Goal: Check status: Check status

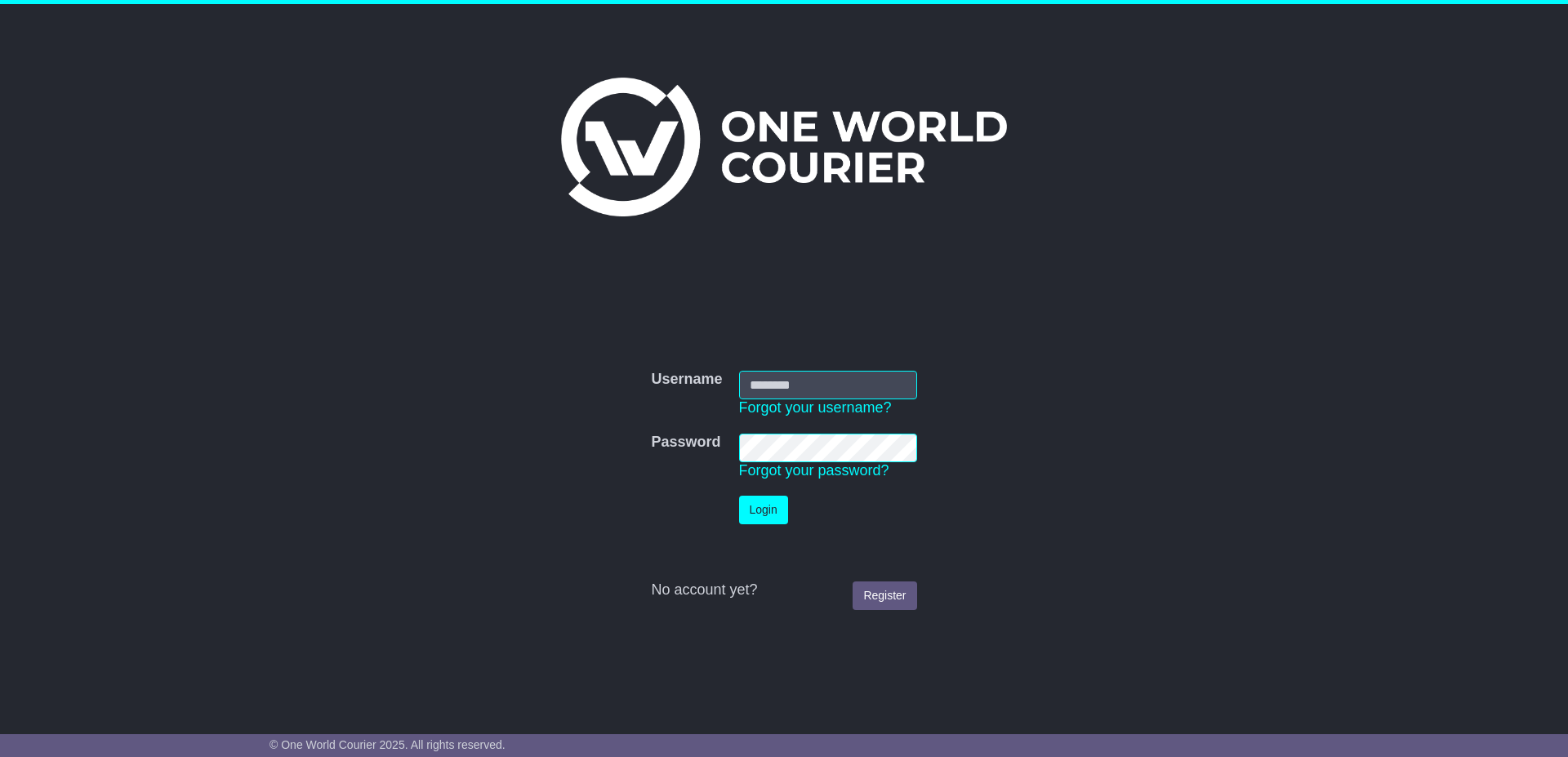
click at [791, 385] on input "Username" at bounding box center [828, 384] width 178 height 28
type input "**********"
click at [756, 507] on button "Login" at bounding box center [763, 509] width 49 height 28
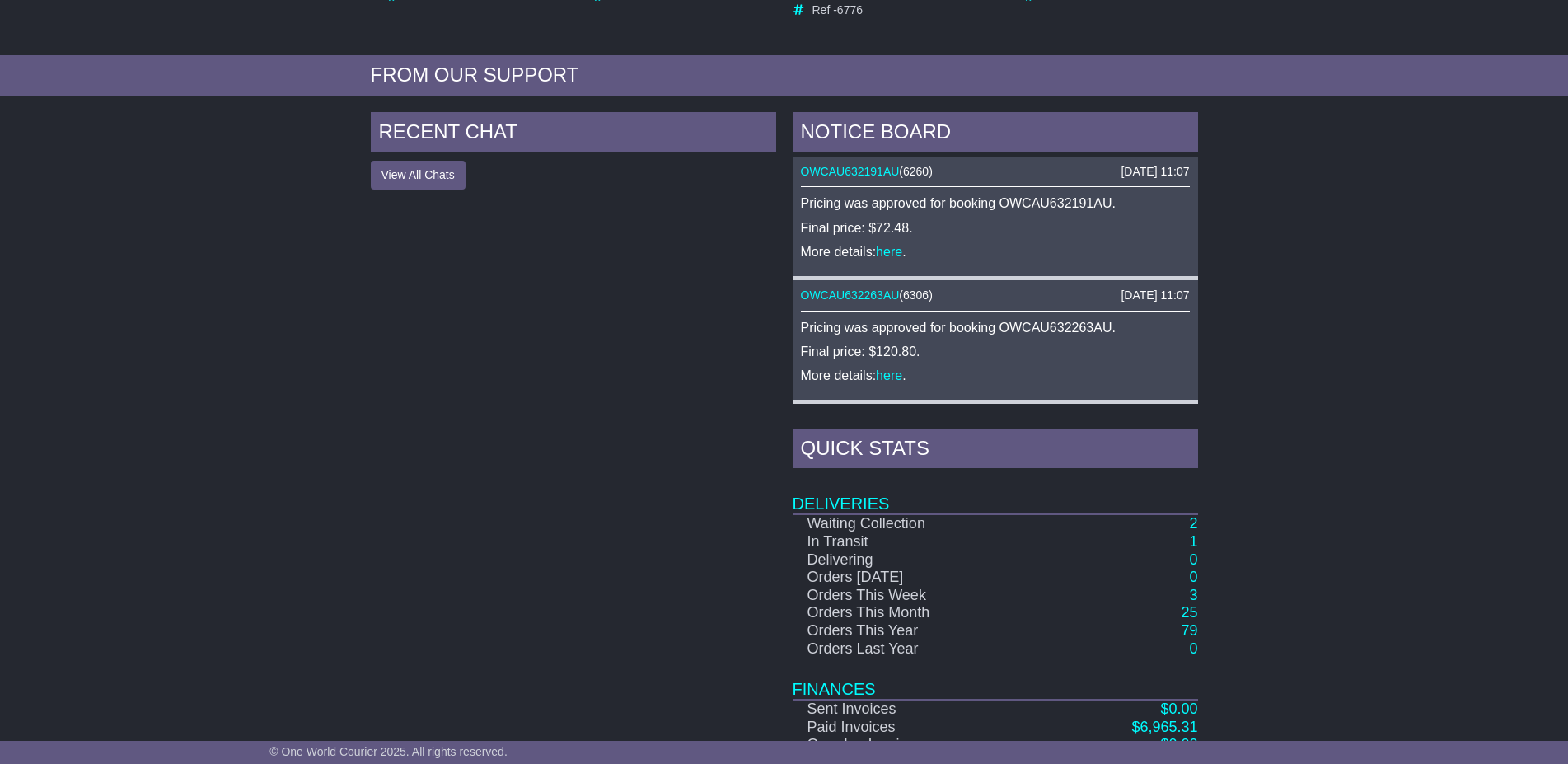
scroll to position [588, 0]
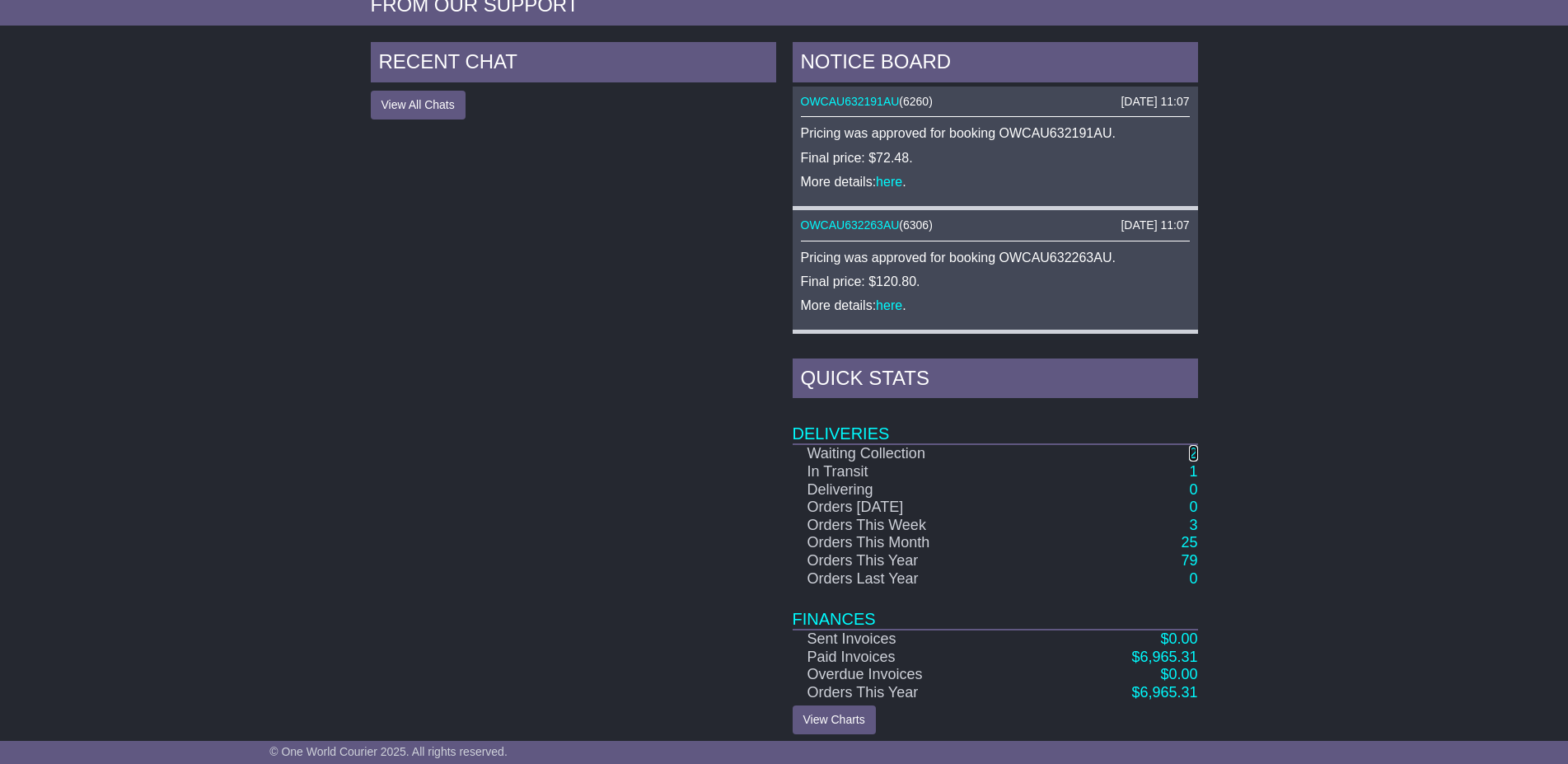
click at [1194, 448] on link "2" at bounding box center [1193, 453] width 8 height 17
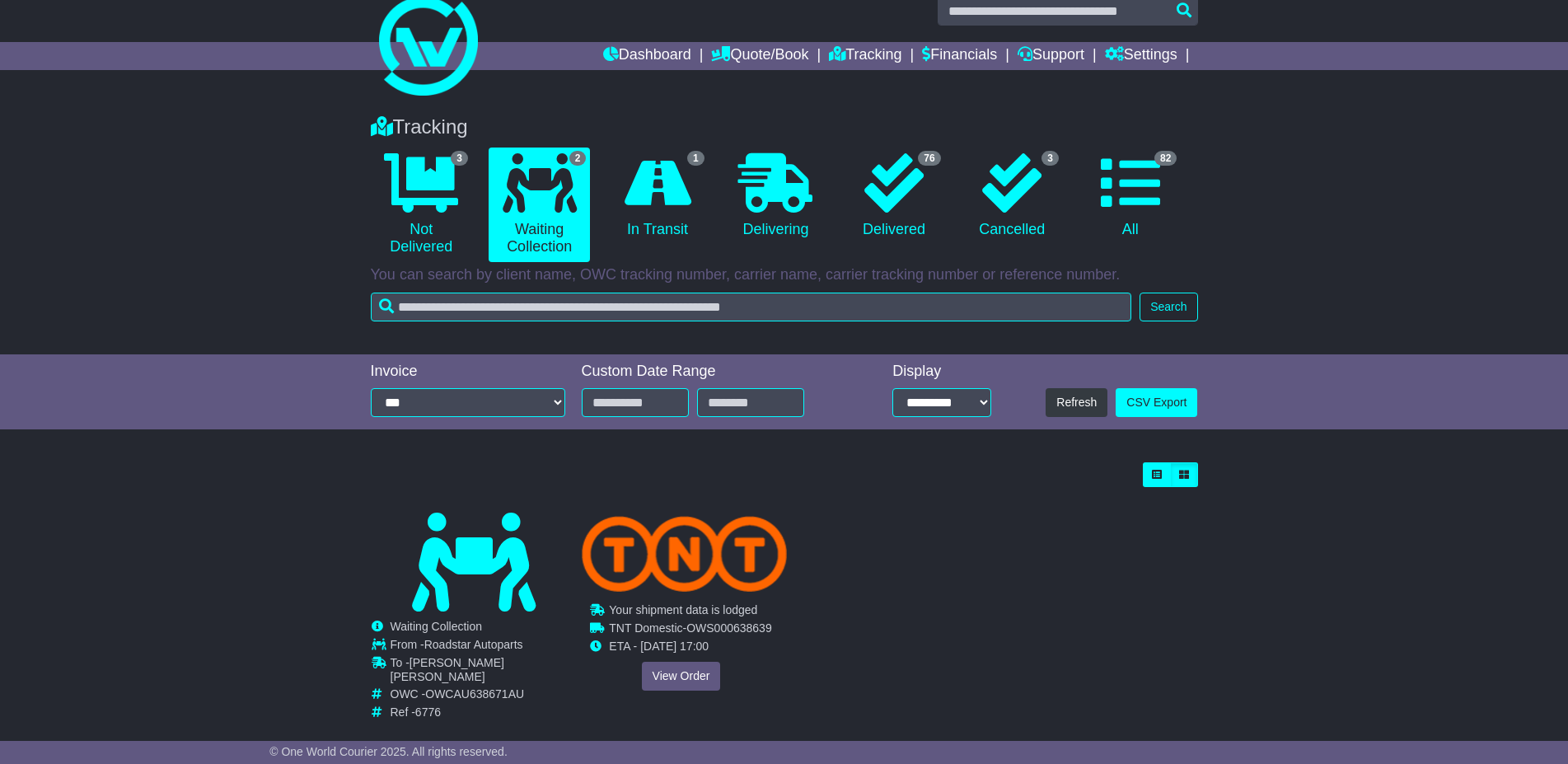
scroll to position [37, 0]
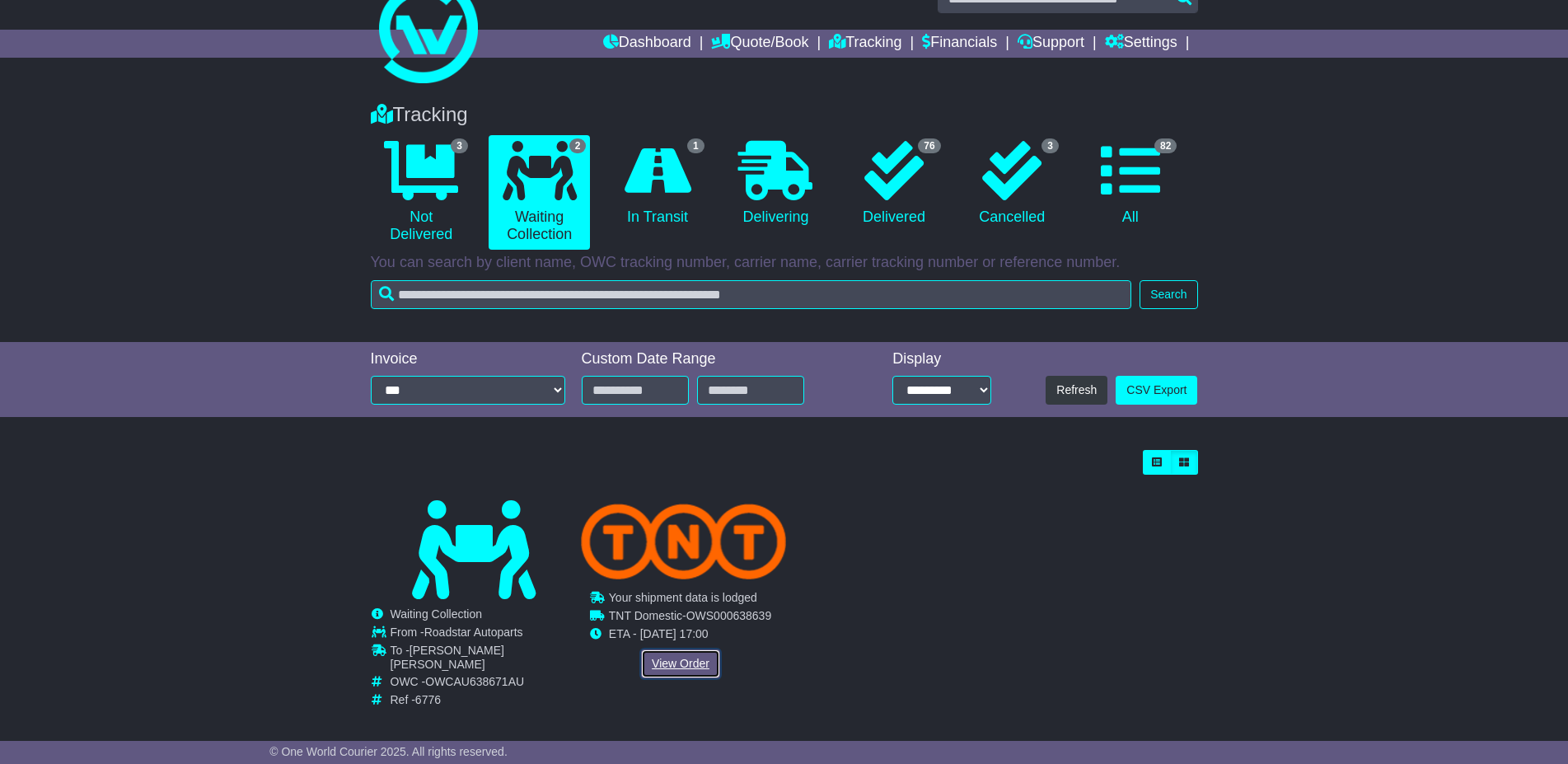
click at [674, 658] on link "View Order" at bounding box center [681, 663] width 79 height 29
